Goal: Task Accomplishment & Management: Use online tool/utility

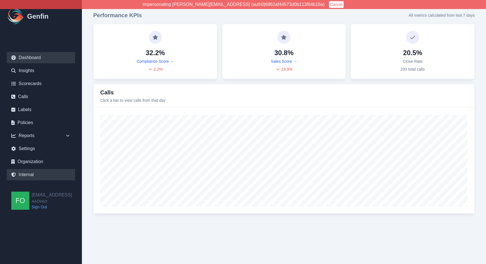
click at [34, 175] on link "Internal" at bounding box center [41, 174] width 68 height 11
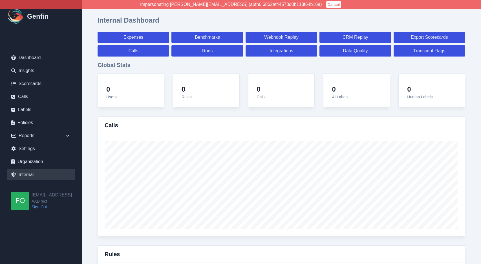
select select "paid"
select select "7"
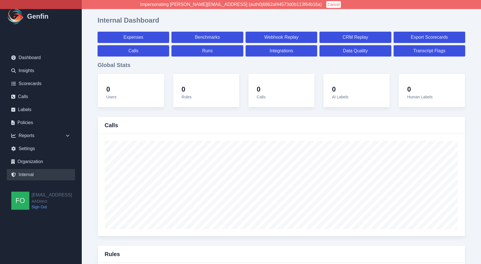
select select "paid"
select select "7"
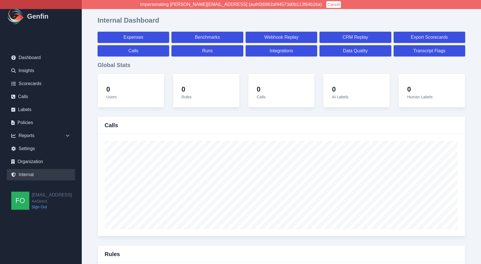
select select "7"
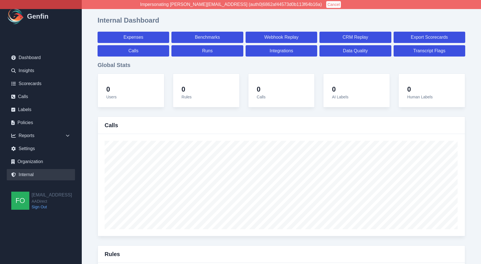
select select "7"
select select "paid"
select select "7"
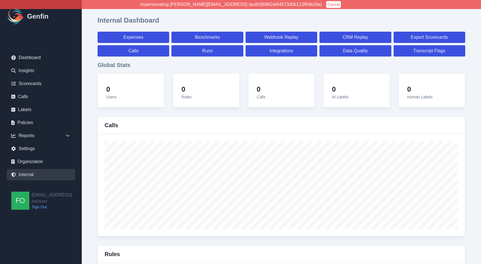
select select "7"
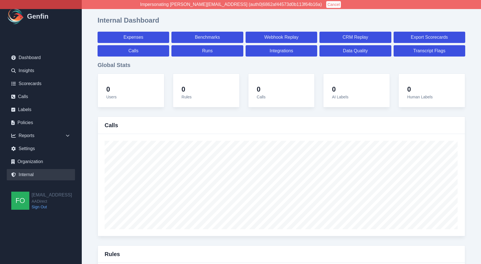
select select "7"
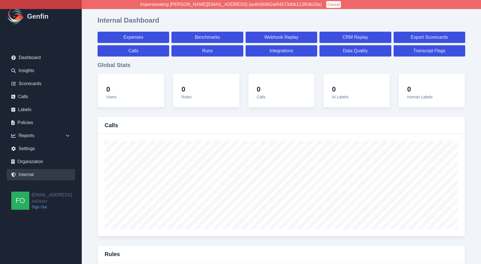
select select "7"
select select "paid"
select select "7"
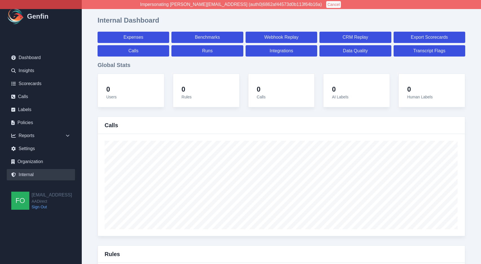
select select "7"
select select "paid"
select select "7"
select select "paid"
select select "7"
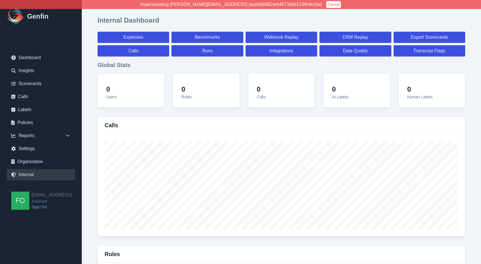
select select "7"
select select "paid"
select select "7"
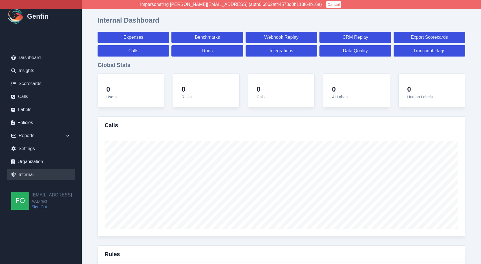
select select "7"
select select "paid"
select select "7"
select select "paid"
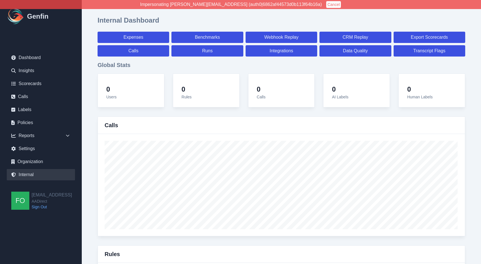
select select "7"
select select "paid"
select select "7"
select select "paid"
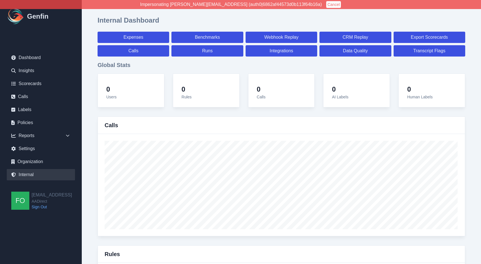
select select "7"
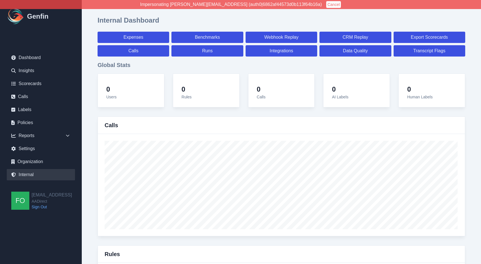
select select "7"
select select "paid"
select select "7"
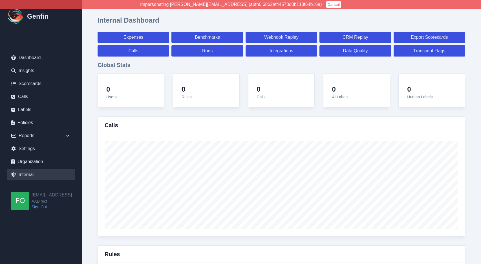
select select "7"
select select "paid"
select select "7"
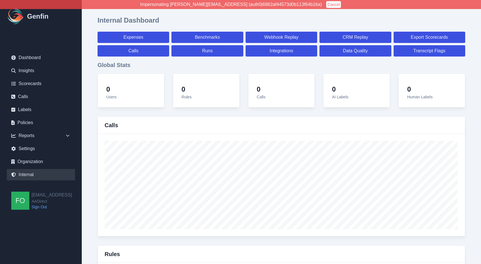
select select "7"
select select "paid"
select select "7"
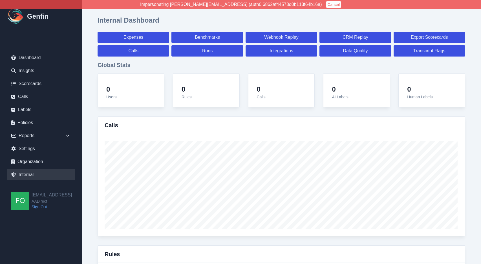
select select "7"
click at [138, 49] on link "Calls" at bounding box center [134, 50] width 72 height 11
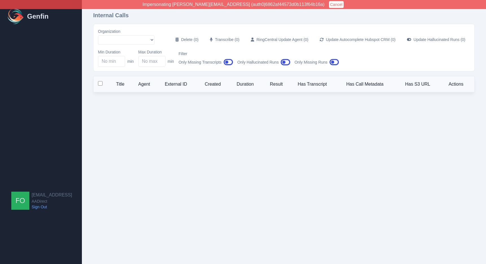
select select "51"
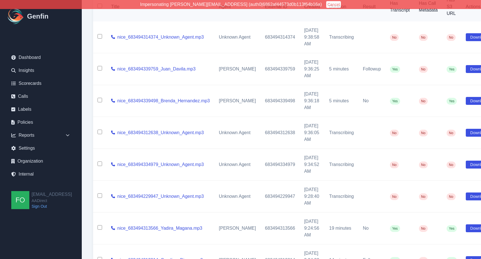
scroll to position [0, 0]
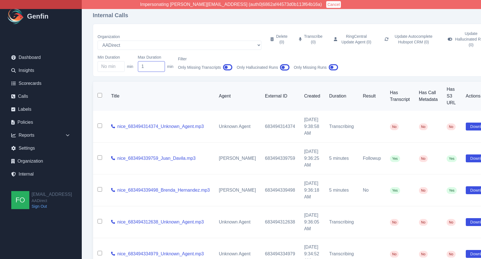
click at [159, 61] on input "1" at bounding box center [151, 66] width 27 height 11
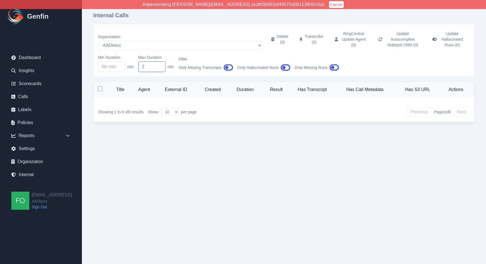
click at [159, 61] on input "2" at bounding box center [151, 66] width 27 height 11
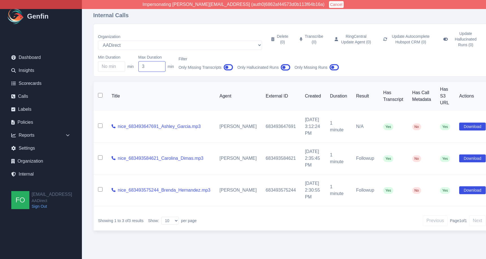
click at [159, 61] on input "3" at bounding box center [151, 66] width 27 height 11
type input "4"
click at [159, 61] on input "4" at bounding box center [151, 66] width 27 height 11
click at [100, 93] on input "checkbox" at bounding box center [100, 95] width 5 height 5
checkbox input "true"
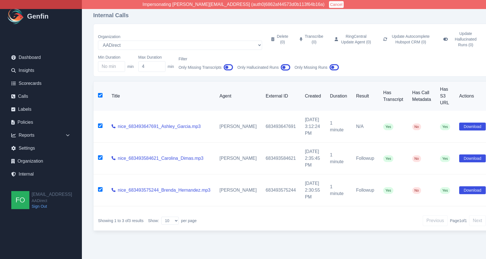
checkbox input "true"
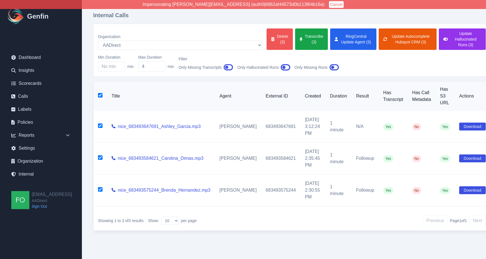
click at [266, 36] on button "Delete (3)" at bounding box center [279, 38] width 26 height 21
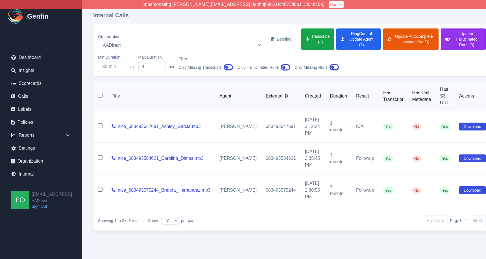
checkbox input "false"
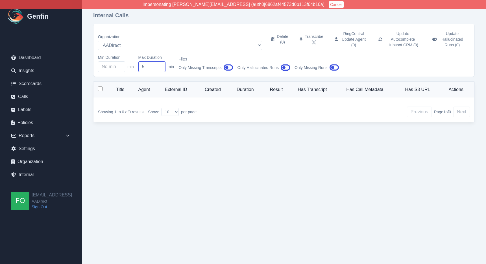
type input "5"
click at [160, 61] on input "5" at bounding box center [151, 66] width 27 height 11
click at [220, 140] on html "Impersonating [PERSON_NAME][EMAIL_ADDRESS] (auth0|6862af44573d0b113f64b16a) Can…" at bounding box center [243, 70] width 486 height 140
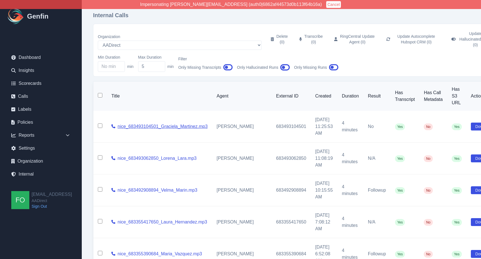
click at [156, 123] on link "nice_683493104501_Graciela_Martinez.mp3" at bounding box center [163, 126] width 90 height 7
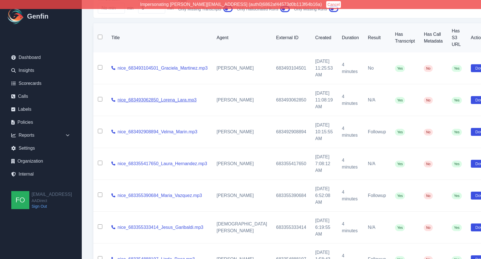
scroll to position [209, 0]
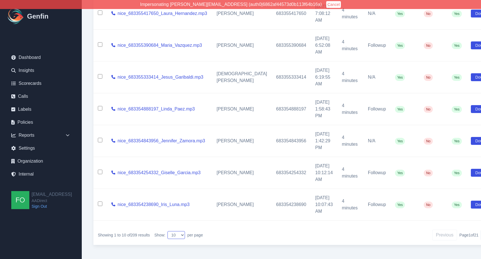
click at [174, 233] on select "10 25 50 100 200" at bounding box center [176, 235] width 17 height 8
select select "200"
click at [169, 231] on select "10 25 50 100 200" at bounding box center [176, 235] width 17 height 8
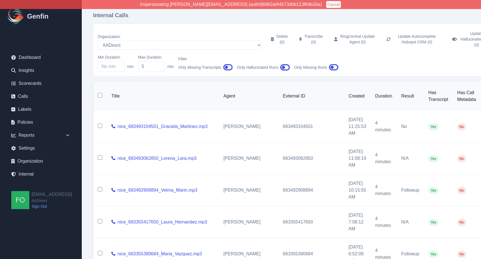
click at [99, 93] on input "checkbox" at bounding box center [100, 95] width 5 height 5
checkbox input "true"
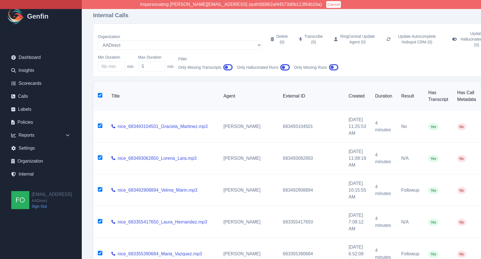
checkbox input "true"
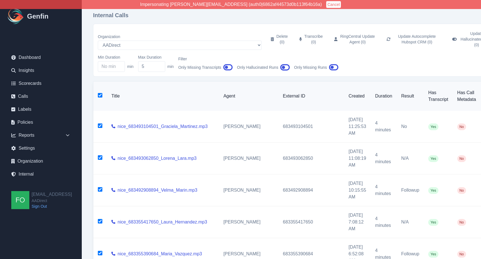
checkbox input "true"
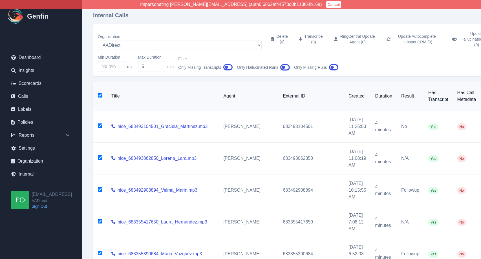
checkbox input "true"
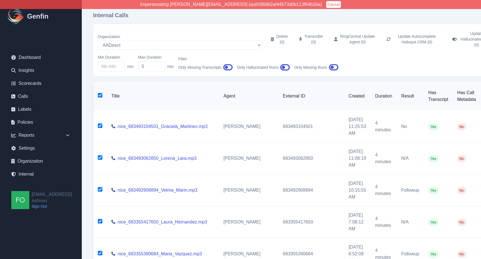
checkbox input "true"
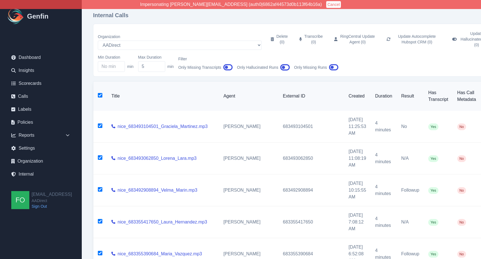
checkbox input "true"
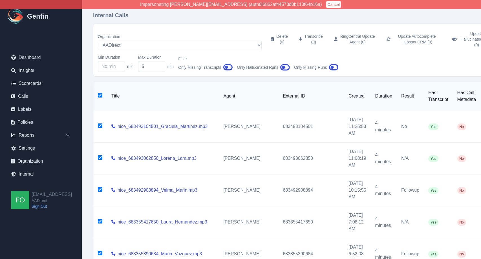
checkbox input "true"
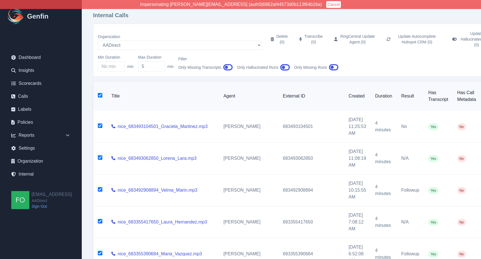
checkbox input "true"
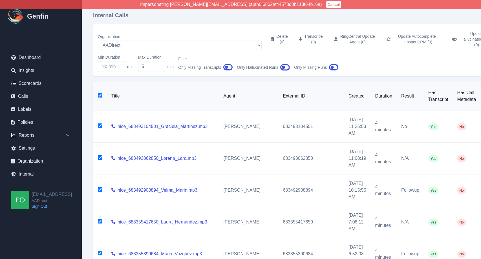
checkbox input "true"
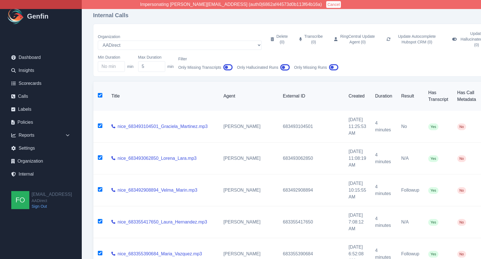
checkbox input "true"
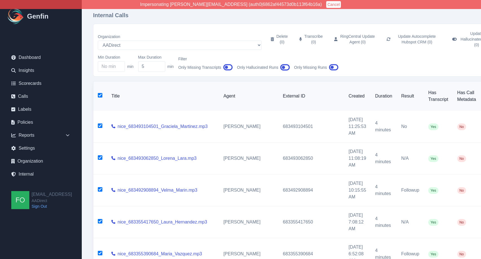
checkbox input "true"
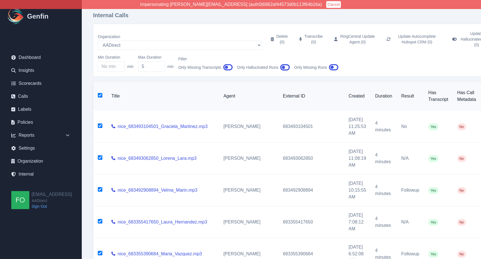
checkbox input "true"
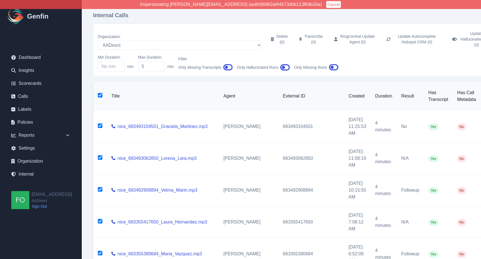
checkbox input "true"
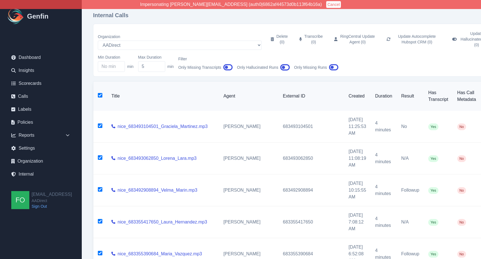
checkbox input "true"
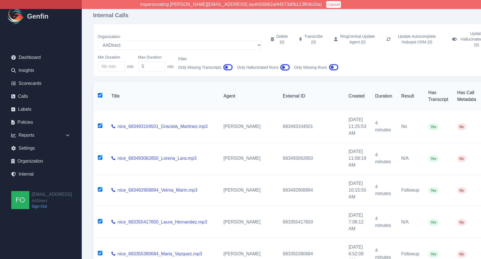
checkbox input "true"
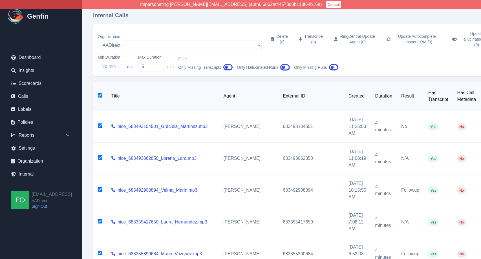
checkbox input "true"
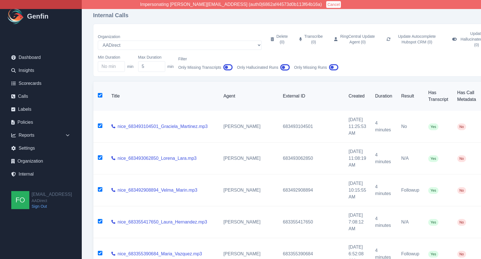
checkbox input "true"
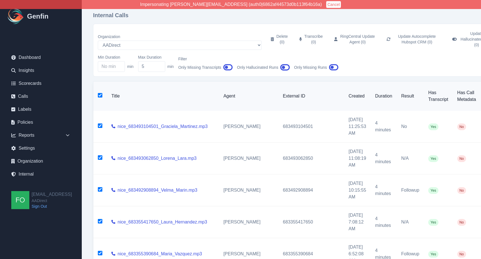
checkbox input "true"
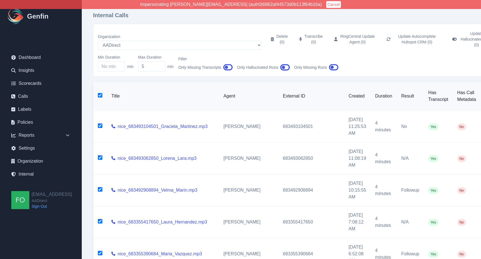
checkbox input "true"
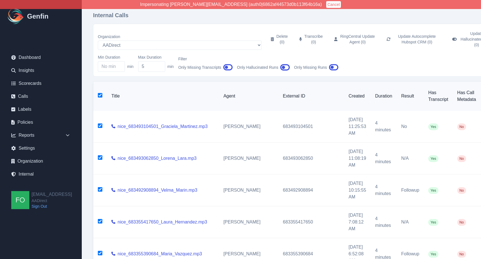
checkbox input "true"
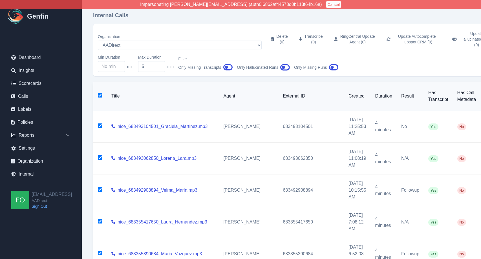
checkbox input "true"
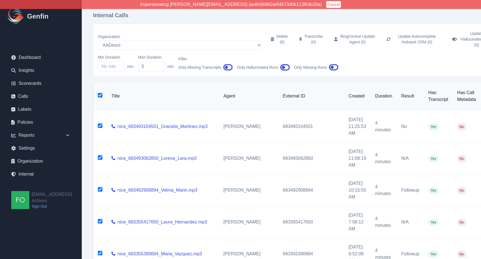
checkbox input "true"
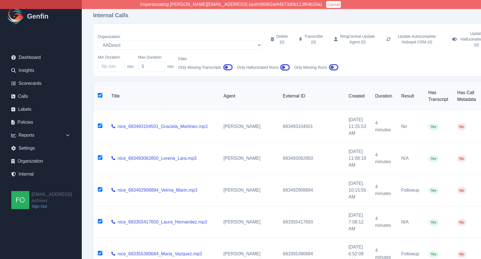
checkbox input "true"
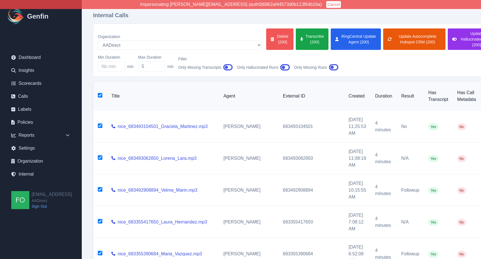
click at [266, 39] on button "Delete (200)" at bounding box center [279, 38] width 27 height 21
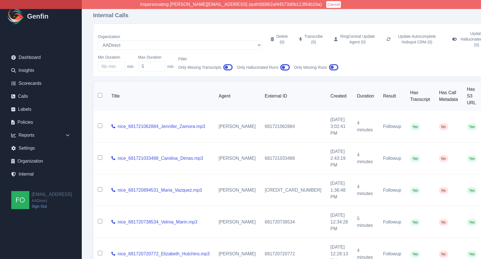
click at [101, 93] on input "checkbox" at bounding box center [100, 95] width 5 height 5
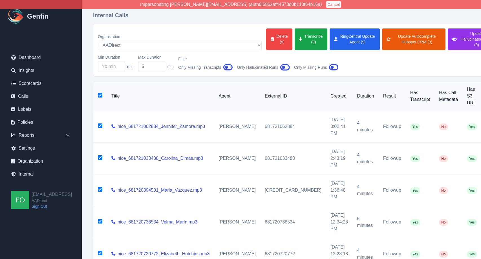
click at [211, 25] on div "Organization AADirect [DOMAIN_NAME] [DOMAIN_NAME] [DOMAIN_NAME] [EMAIL_ADDRESS]…" at bounding box center [298, 50] width 411 height 53
click at [211, 29] on div "Organization AADirect [DOMAIN_NAME] [DOMAIN_NAME] [DOMAIN_NAME] [EMAIL_ADDRESS]…" at bounding box center [298, 38] width 401 height 21
click at [266, 39] on button "Delete (9)" at bounding box center [279, 38] width 26 height 21
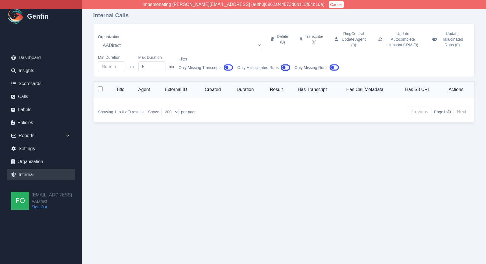
click at [35, 178] on link "Internal" at bounding box center [41, 174] width 68 height 11
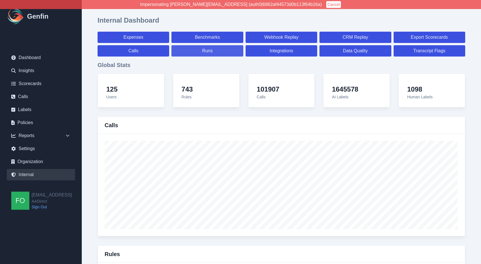
click at [210, 51] on link "Runs" at bounding box center [208, 50] width 72 height 11
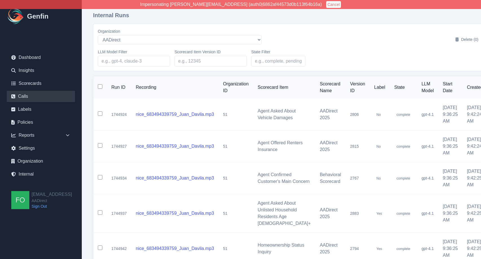
click at [28, 95] on link "Calls" at bounding box center [41, 96] width 68 height 11
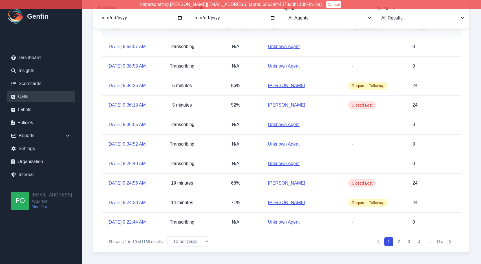
scroll to position [116, 0]
click at [188, 241] on select "10 per page 25 per page 50 per page 100 per page" at bounding box center [188, 241] width 42 height 10
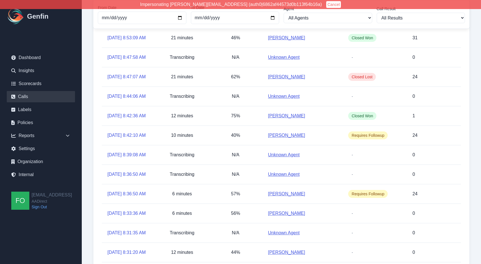
scroll to position [621, 0]
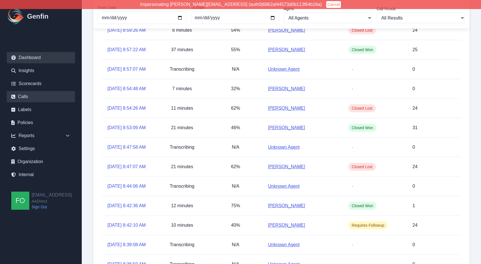
click at [46, 58] on link "Dashboard" at bounding box center [41, 57] width 68 height 11
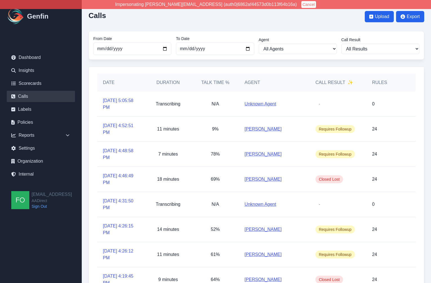
scroll to position [13, 0]
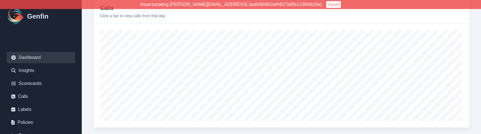
scroll to position [86, 0]
